Goal: Task Accomplishment & Management: Manage account settings

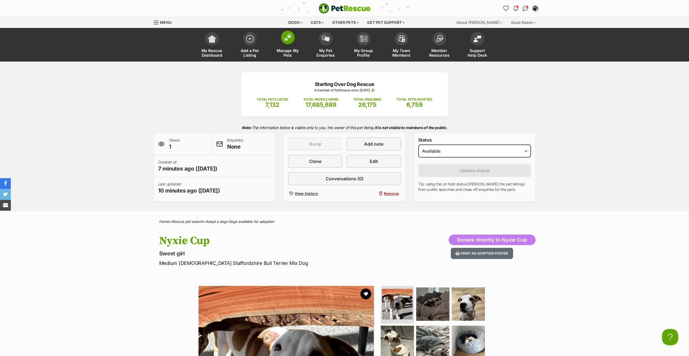
click at [284, 51] on span "Manage My Pets" at bounding box center [288, 52] width 24 height 9
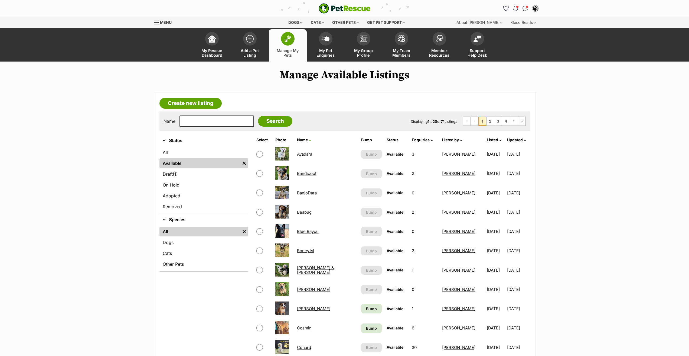
click at [507, 122] on link "4" at bounding box center [506, 121] width 8 height 9
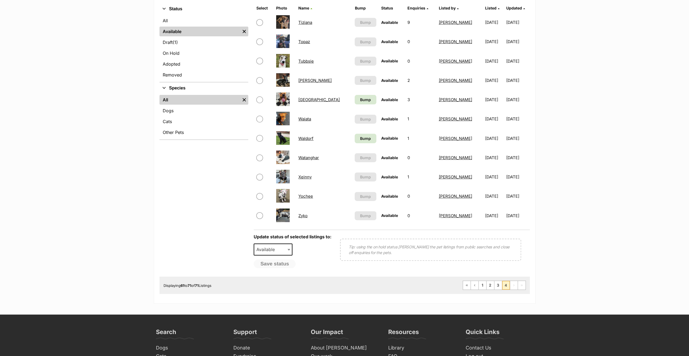
scroll to position [135, 0]
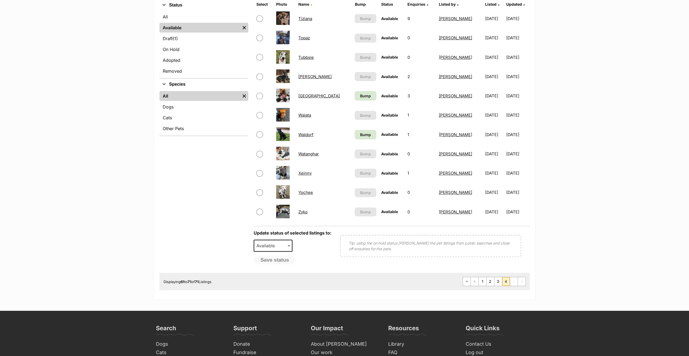
click at [261, 116] on input "checkbox" at bounding box center [259, 115] width 6 height 6
checkbox input "true"
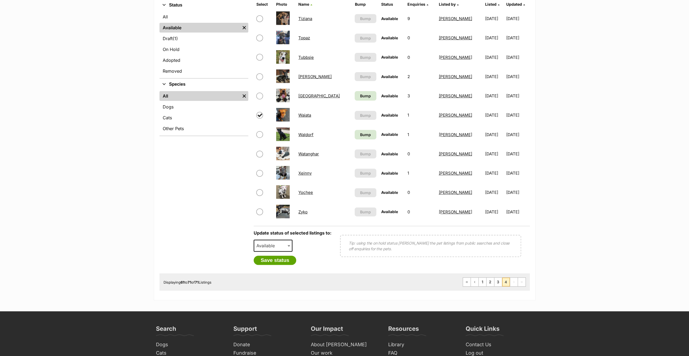
click at [274, 246] on span "Available" at bounding box center [267, 246] width 26 height 8
select select "on_hold"
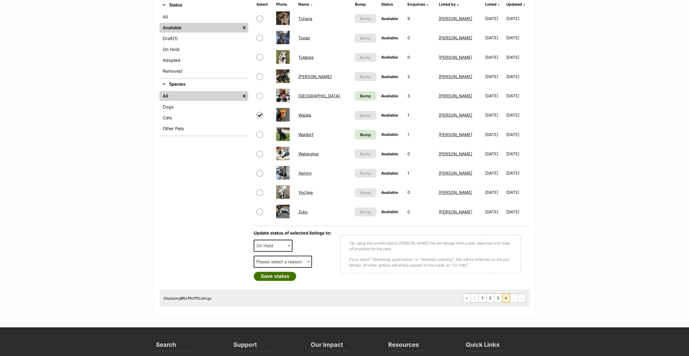
click at [272, 277] on button "Save status" at bounding box center [275, 275] width 43 height 9
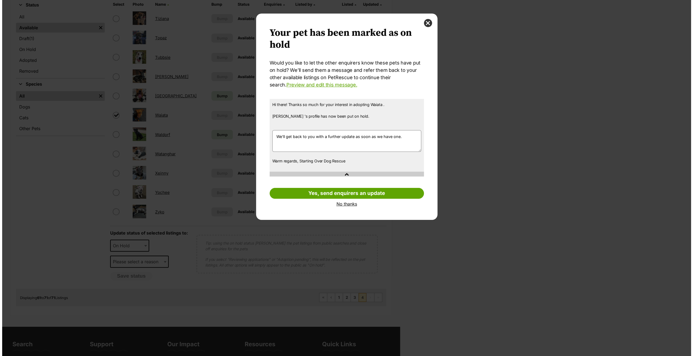
scroll to position [0, 0]
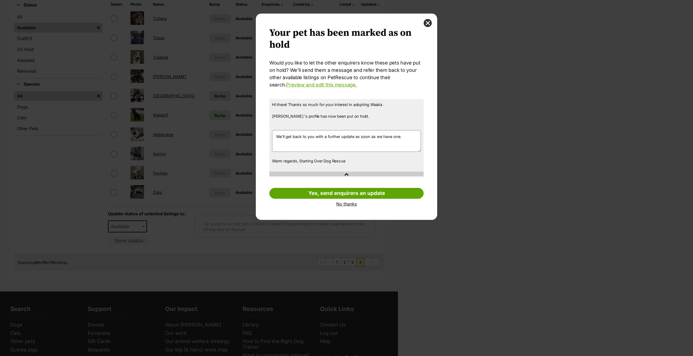
click at [343, 205] on link "No thanks" at bounding box center [346, 203] width 154 height 5
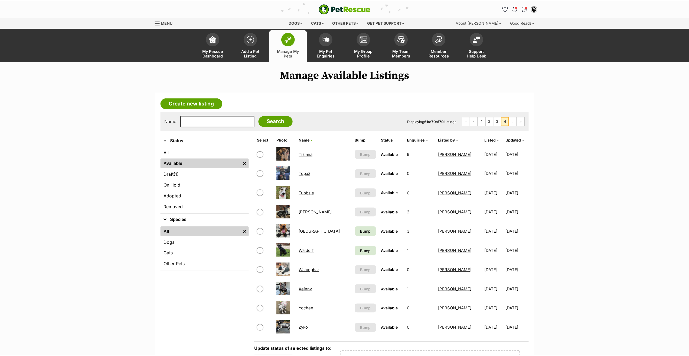
scroll to position [135, 0]
